Goal: Task Accomplishment & Management: Use online tool/utility

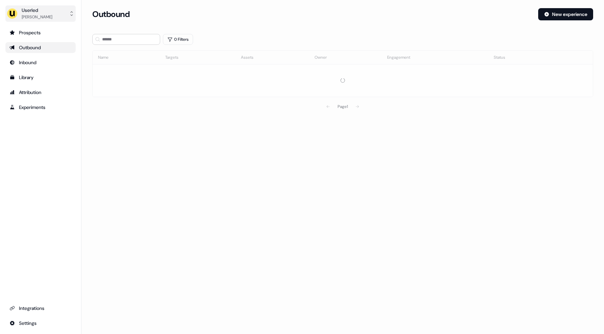
click at [35, 15] on div "[PERSON_NAME]" at bounding box center [37, 17] width 31 height 7
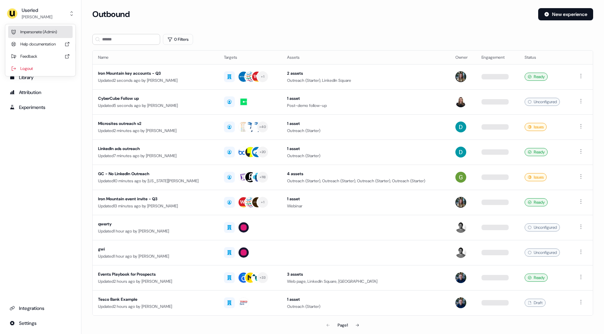
click at [38, 29] on div "Impersonate (Admin)" at bounding box center [40, 32] width 64 height 12
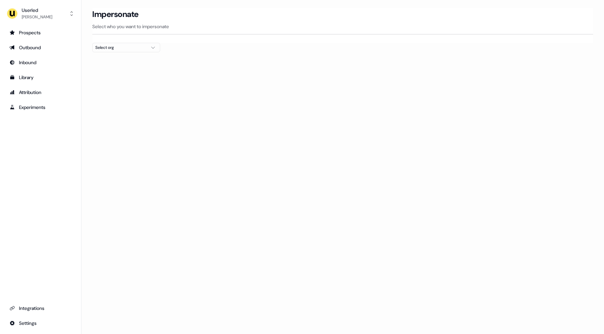
click at [104, 46] on div "Select org" at bounding box center [120, 47] width 51 height 7
type input "*****"
click at [109, 79] on div "Elliptic" at bounding box center [126, 82] width 67 height 11
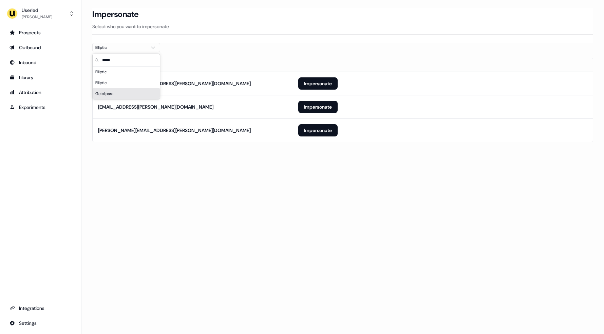
click at [183, 168] on div "Loading... Impersonate Select who you want to impersonate Elliptic Email [PERSO…" at bounding box center [342, 167] width 522 height 334
click at [311, 111] on button "Impersonate" at bounding box center [317, 107] width 39 height 12
